Goal: Task Accomplishment & Management: Manage account settings

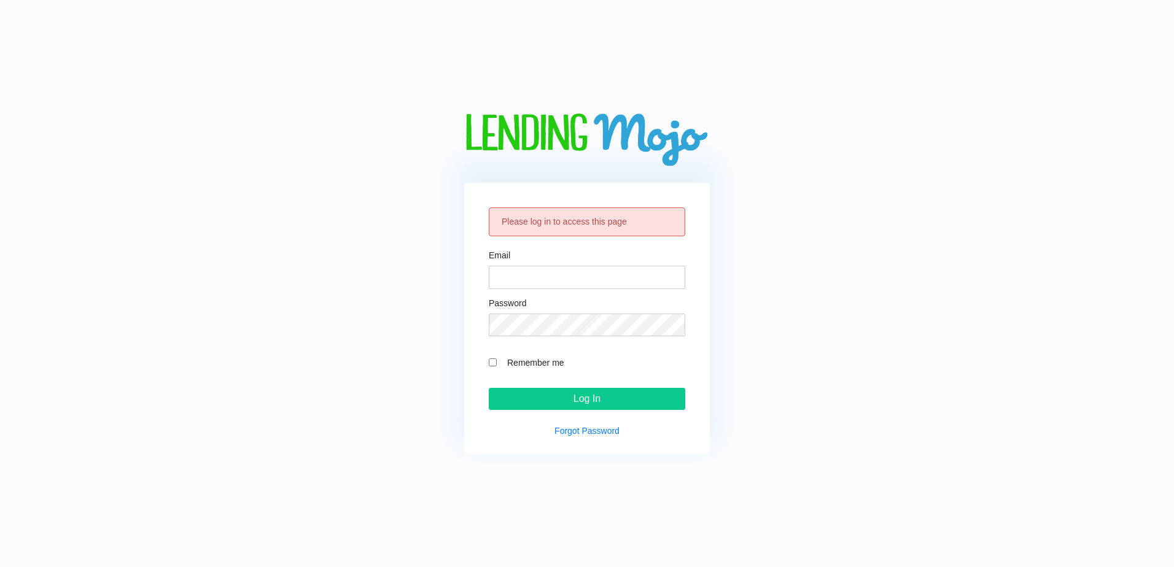
click at [536, 226] on div "Please log in to access this page" at bounding box center [587, 222] width 197 height 29
click at [576, 435] on link "Forgot Password" at bounding box center [587, 431] width 65 height 10
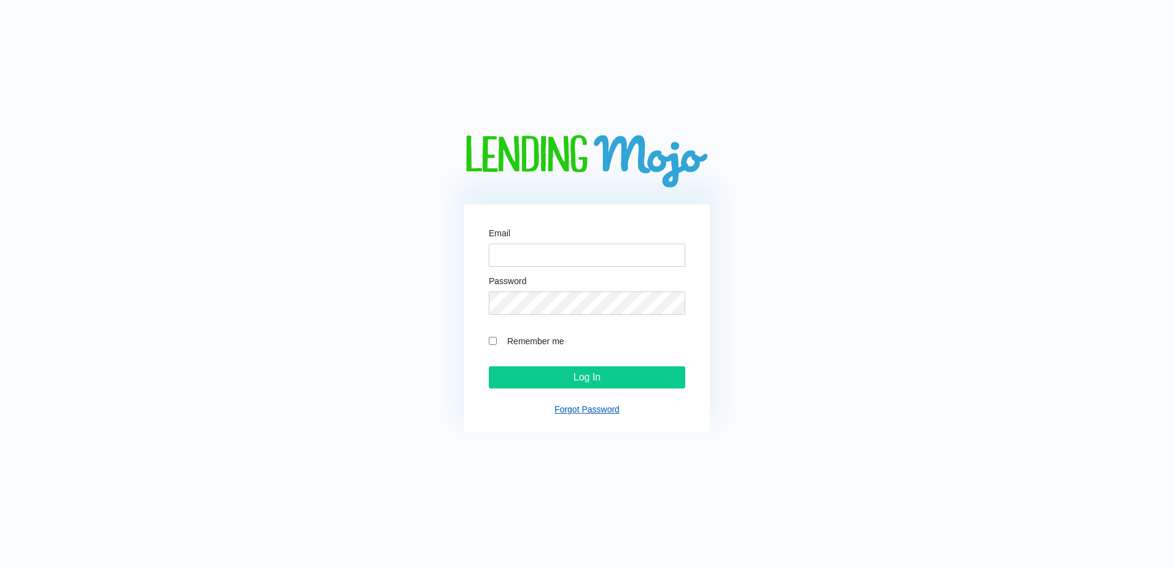
click at [565, 411] on link "Forgot Password" at bounding box center [587, 410] width 65 height 10
